Goal: Navigation & Orientation: Find specific page/section

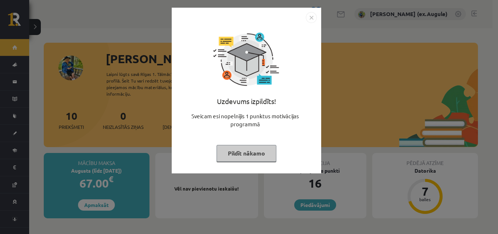
click at [255, 151] on button "Pildīt nākamo" at bounding box center [246, 153] width 60 height 17
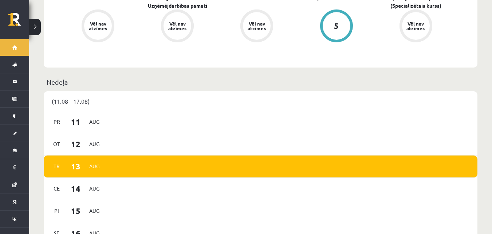
scroll to position [364, 0]
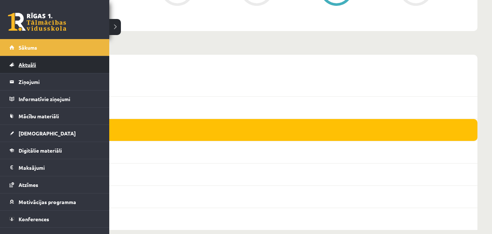
click at [32, 69] on link "Aktuāli" at bounding box center [54, 64] width 91 height 17
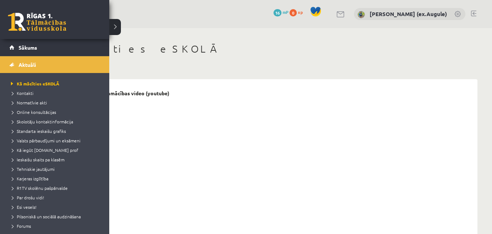
click at [42, 16] on link at bounding box center [37, 22] width 58 height 18
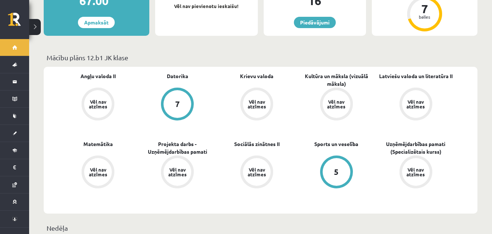
scroll to position [219, 0]
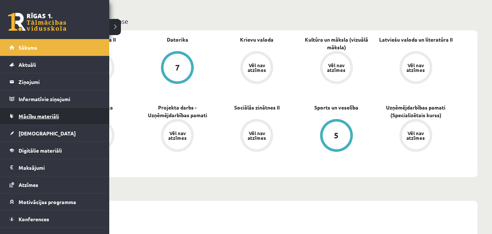
click at [31, 117] on span "Mācību materiāli" at bounding box center [39, 116] width 40 height 7
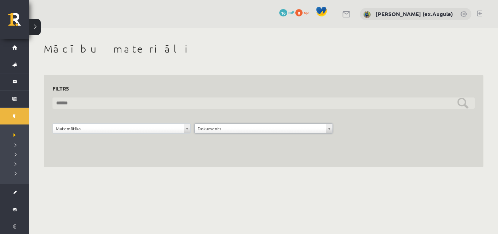
click at [457, 102] on input "text" at bounding box center [263, 102] width 422 height 11
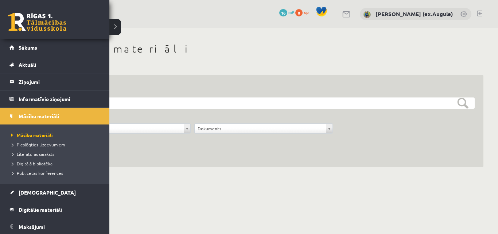
click at [44, 145] on span "Pieslēgties Uzdevumiem" at bounding box center [37, 144] width 56 height 6
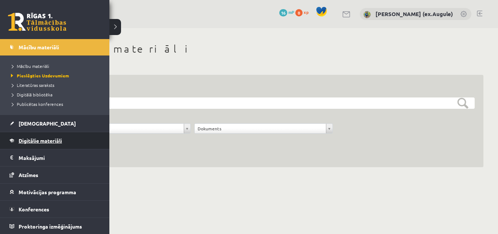
scroll to position [70, 0]
click at [41, 140] on span "Digitālie materiāli" at bounding box center [40, 139] width 43 height 7
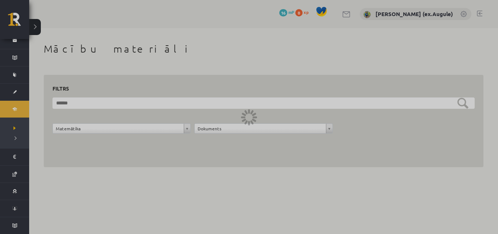
scroll to position [41, 0]
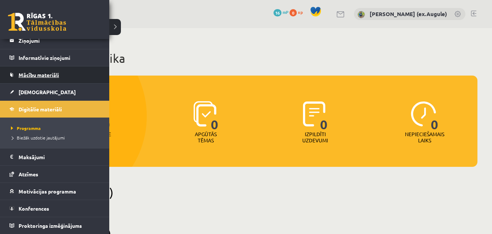
click at [38, 76] on span "Mācību materiāli" at bounding box center [39, 74] width 40 height 7
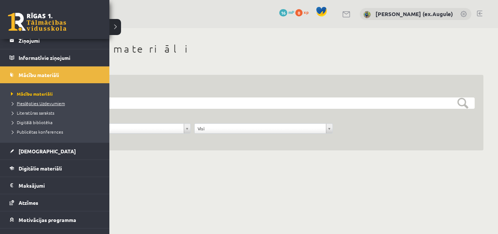
click at [44, 100] on link "Pieslēgties Uzdevumiem" at bounding box center [55, 103] width 93 height 7
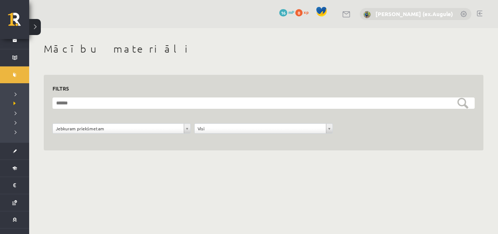
click at [387, 12] on link "[PERSON_NAME] (ex.Augule)" at bounding box center [413, 13] width 77 height 7
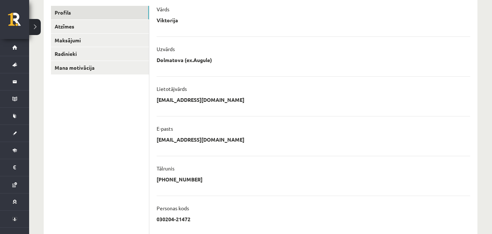
scroll to position [206, 0]
